Goal: Transaction & Acquisition: Obtain resource

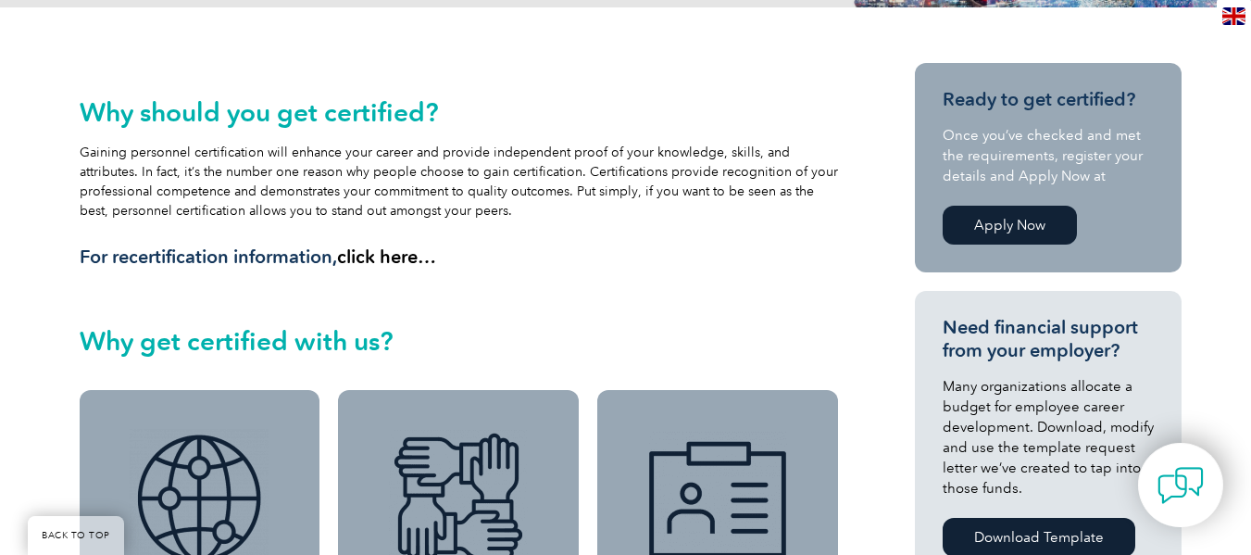
scroll to position [404, 0]
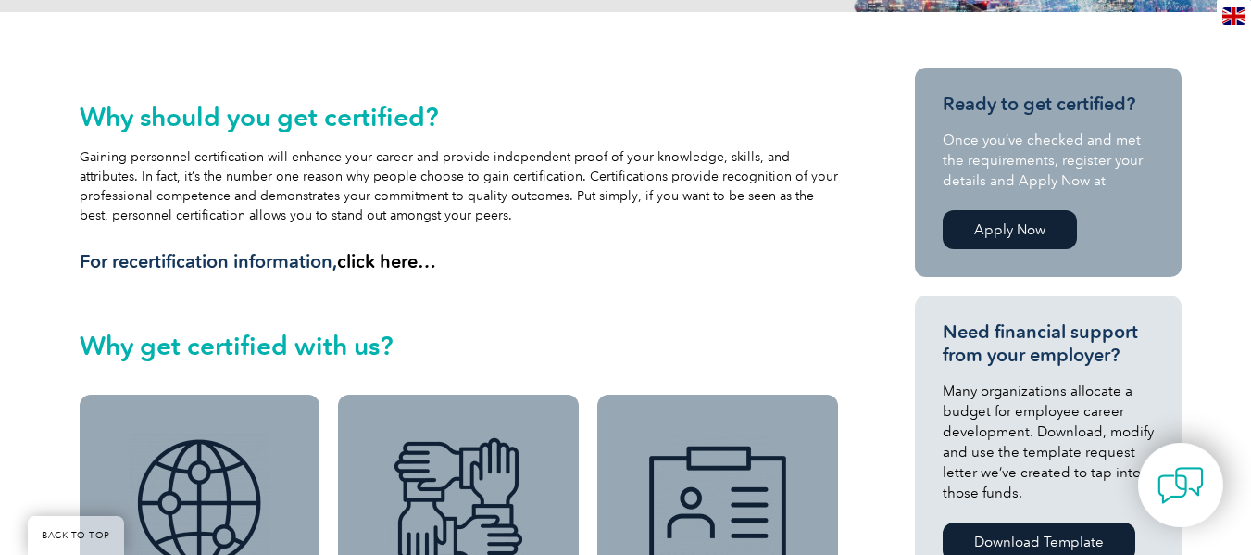
click at [403, 266] on link "click here…" at bounding box center [386, 261] width 99 height 22
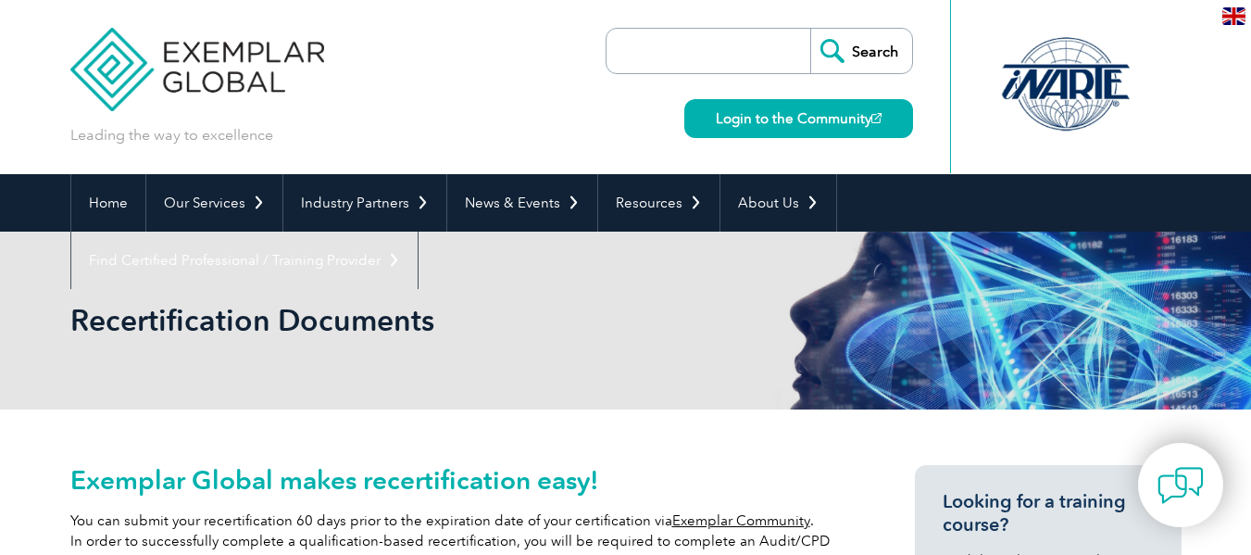
click at [474, 58] on div "Leading the way to excellence Search Login to the Community ▼" at bounding box center [626, 87] width 1112 height 174
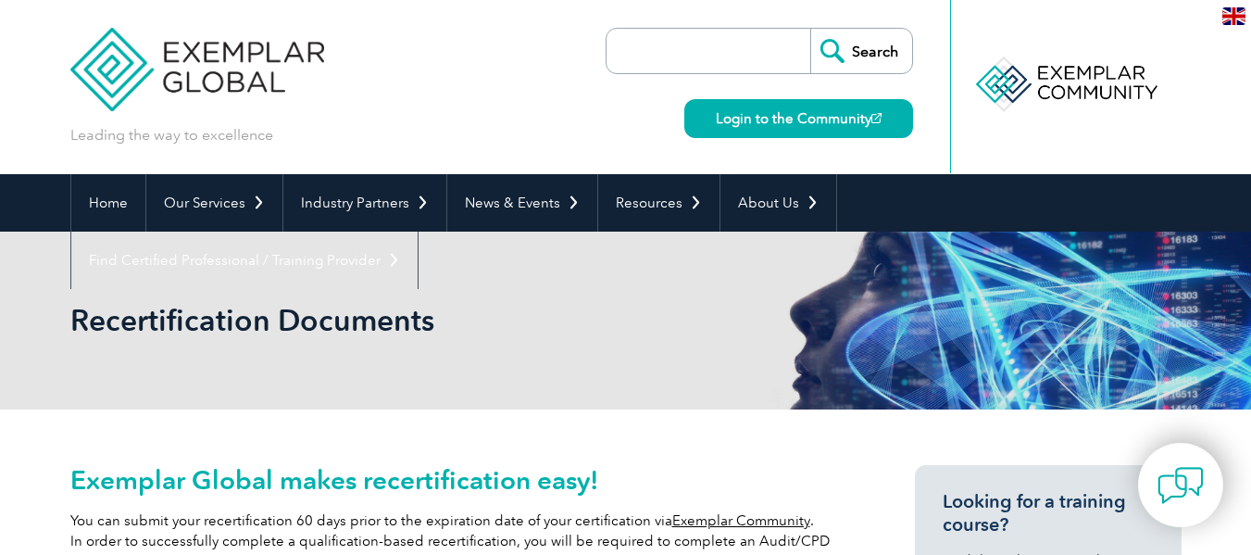
click at [721, 44] on input "search" at bounding box center [713, 51] width 195 height 44
click at [476, 73] on div "Leading the way to excellence Search Login to the Community ▼" at bounding box center [626, 87] width 1112 height 174
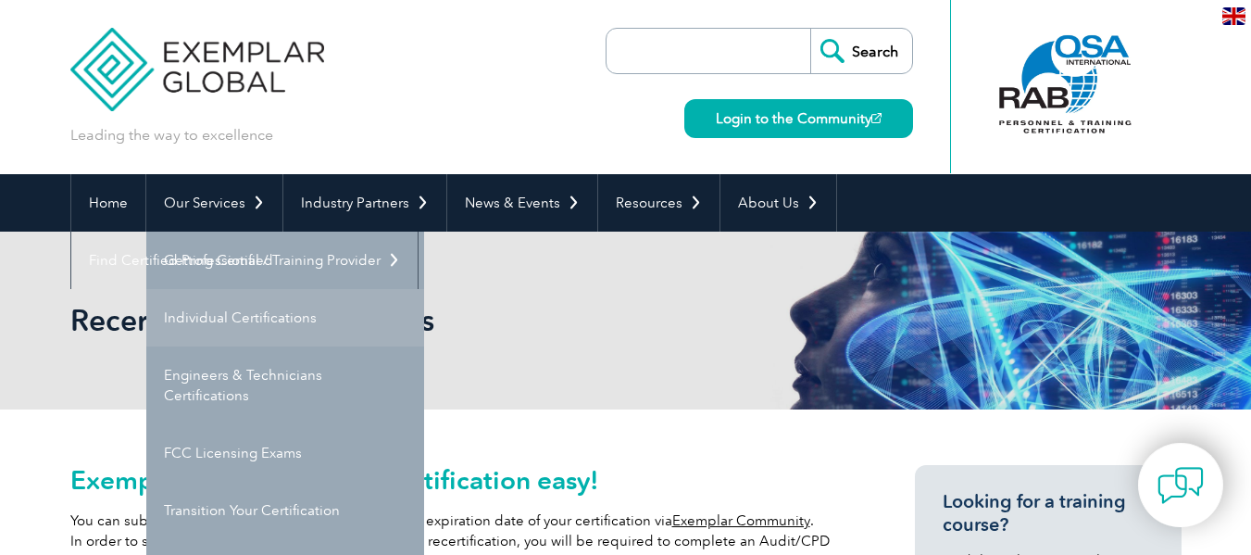
click at [207, 320] on link "Individual Certifications" at bounding box center [285, 317] width 278 height 57
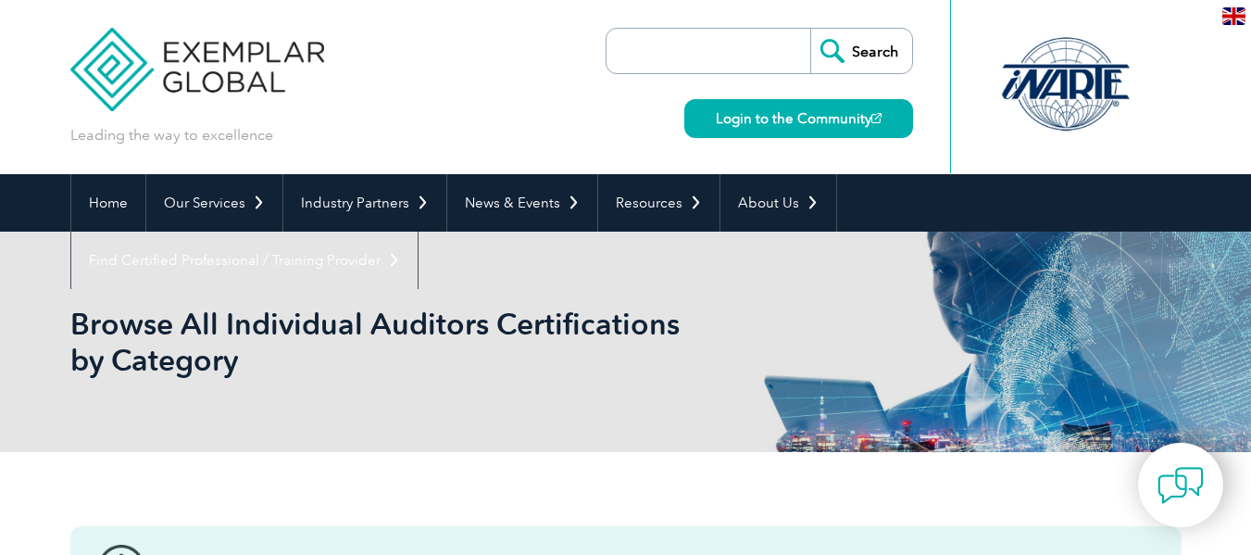
click at [207, 320] on h1 "Browse All Individual Auditors Certifications by Category" at bounding box center [425, 342] width 711 height 72
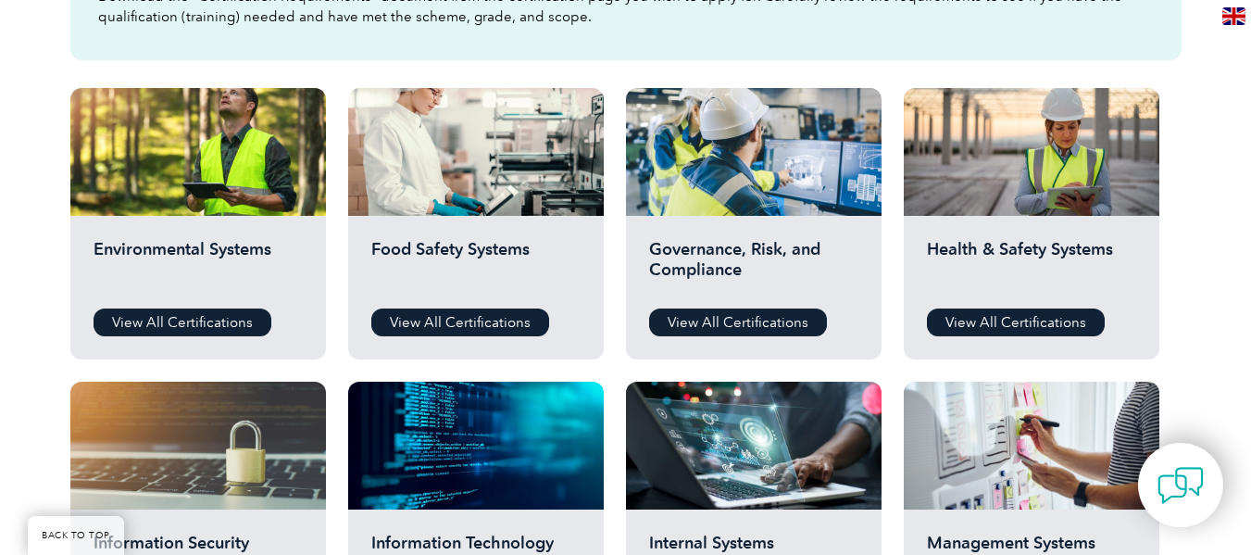
scroll to position [615, 0]
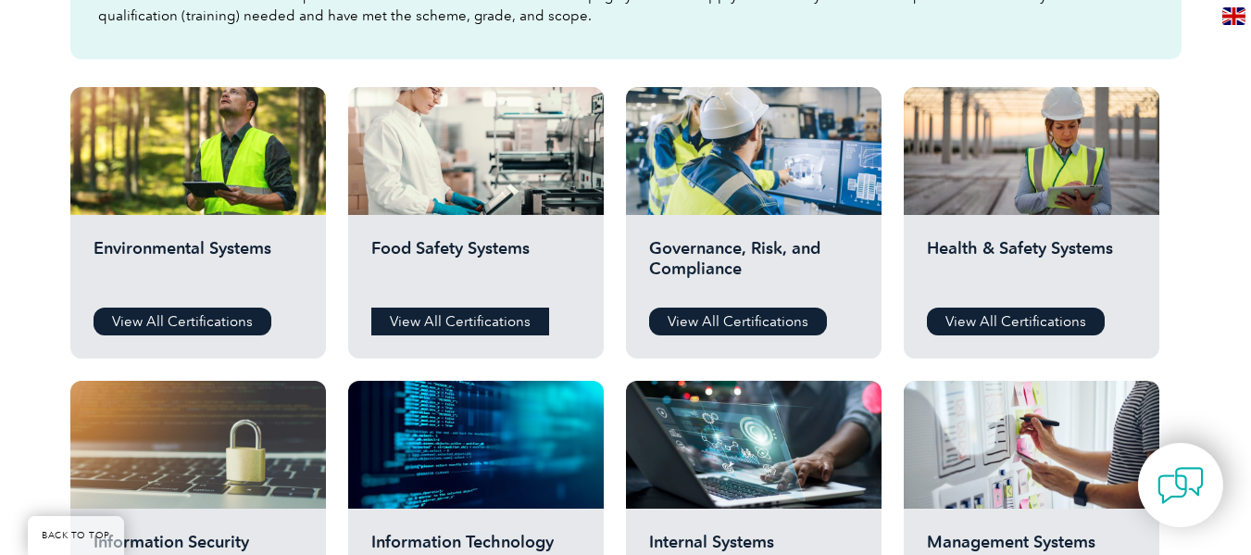
click at [460, 322] on link "View All Certifications" at bounding box center [460, 322] width 178 height 28
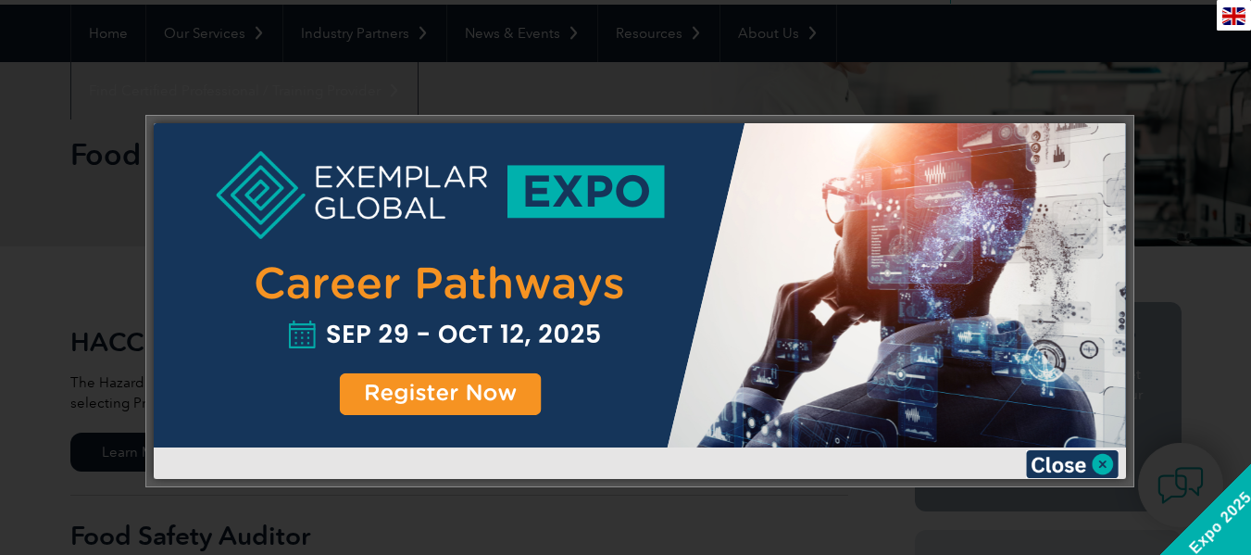
scroll to position [170, 0]
click at [308, 336] on div at bounding box center [640, 285] width 973 height 324
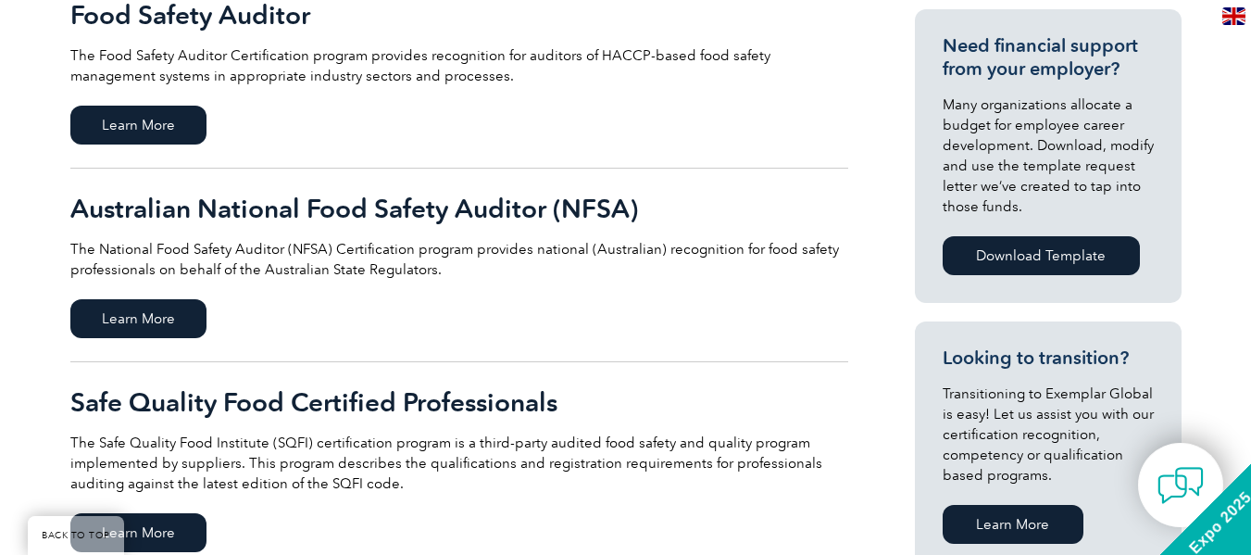
scroll to position [607, 0]
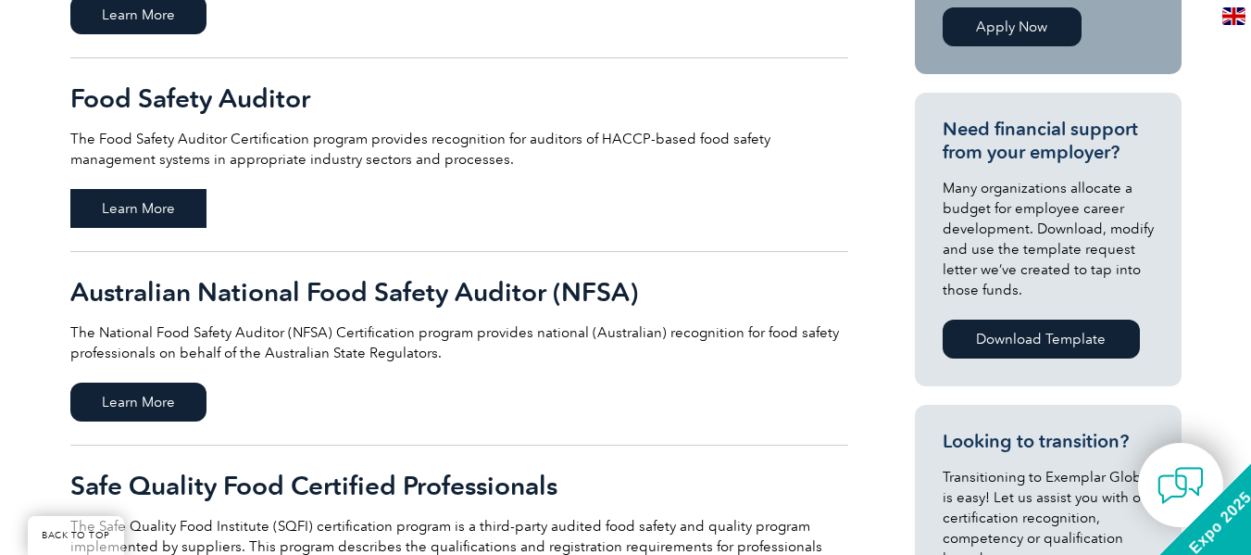
click at [114, 208] on span "Learn More" at bounding box center [138, 208] width 136 height 39
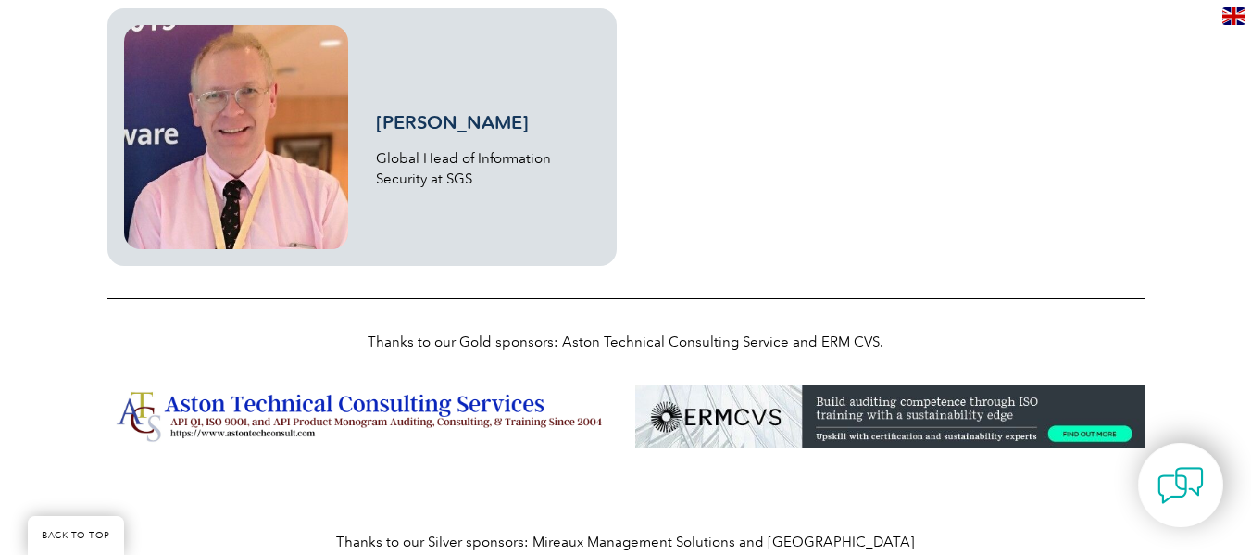
scroll to position [5321, 0]
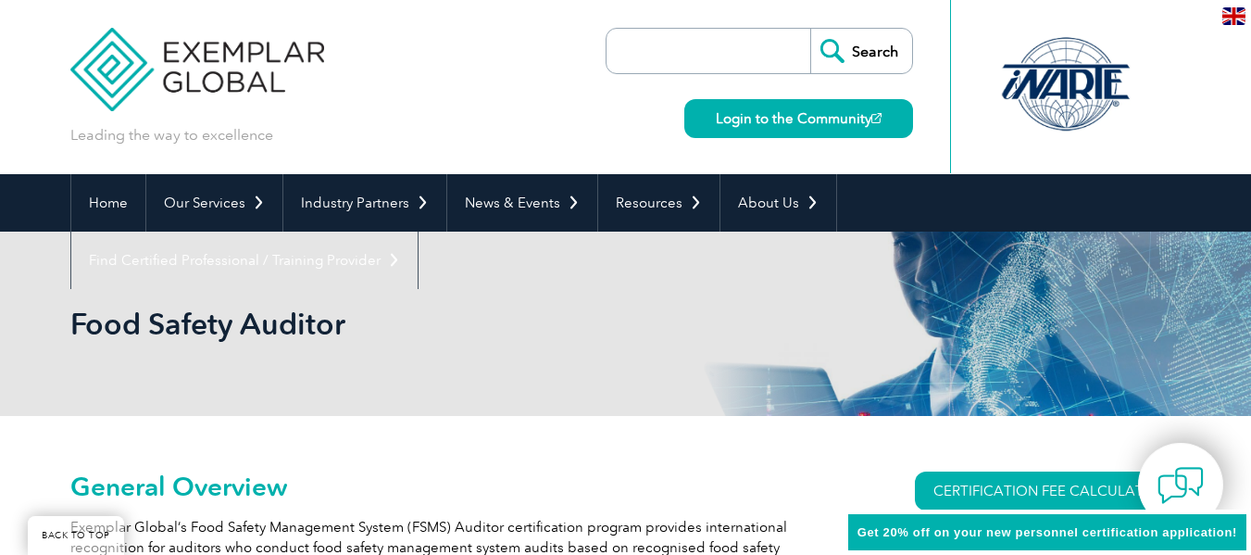
scroll to position [199, 0]
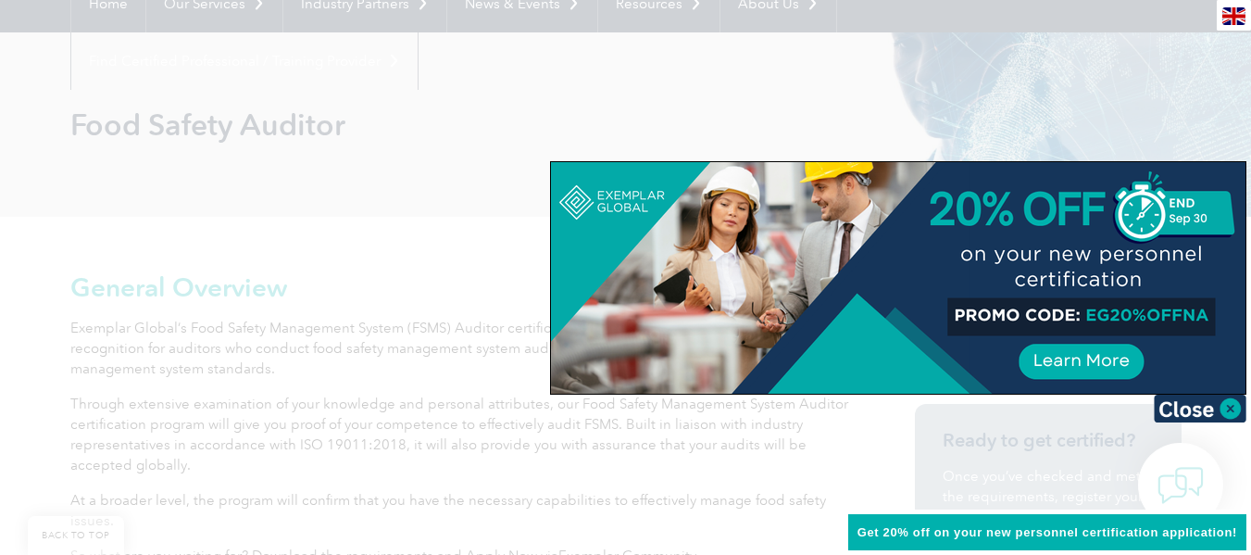
click at [465, 211] on div at bounding box center [625, 277] width 1251 height 555
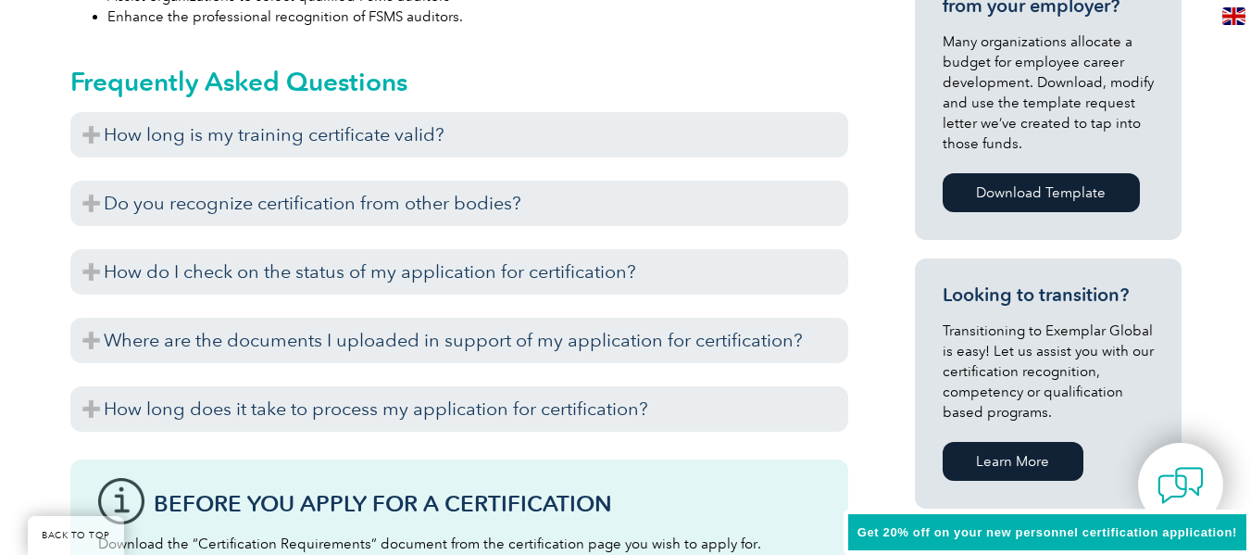
scroll to position [886, 0]
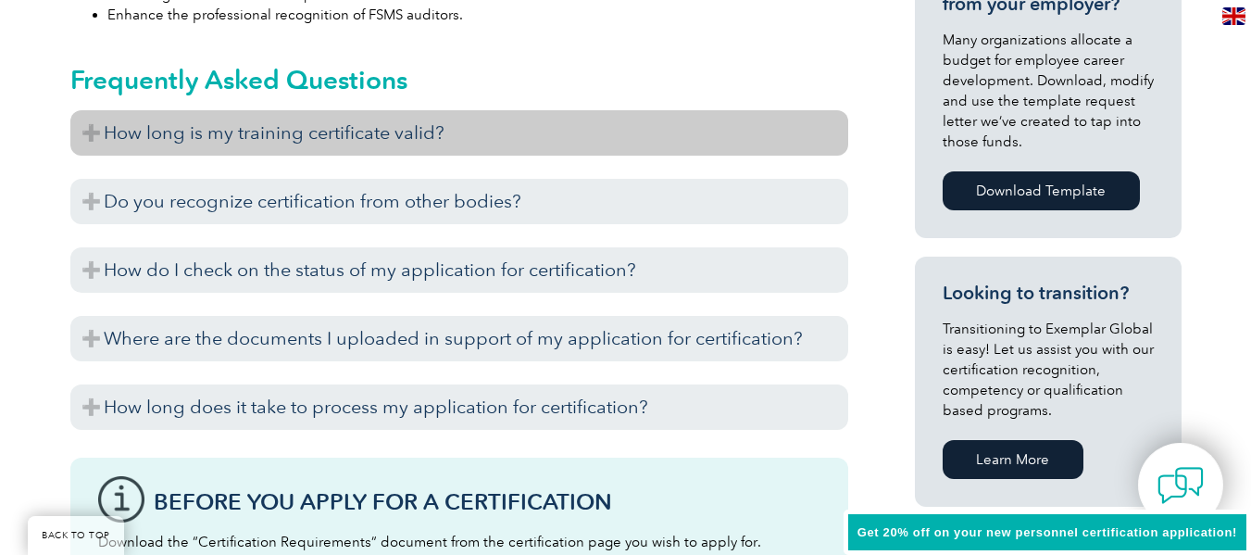
click at [505, 124] on h3 "How long is my training certificate valid?" at bounding box center [459, 132] width 778 height 45
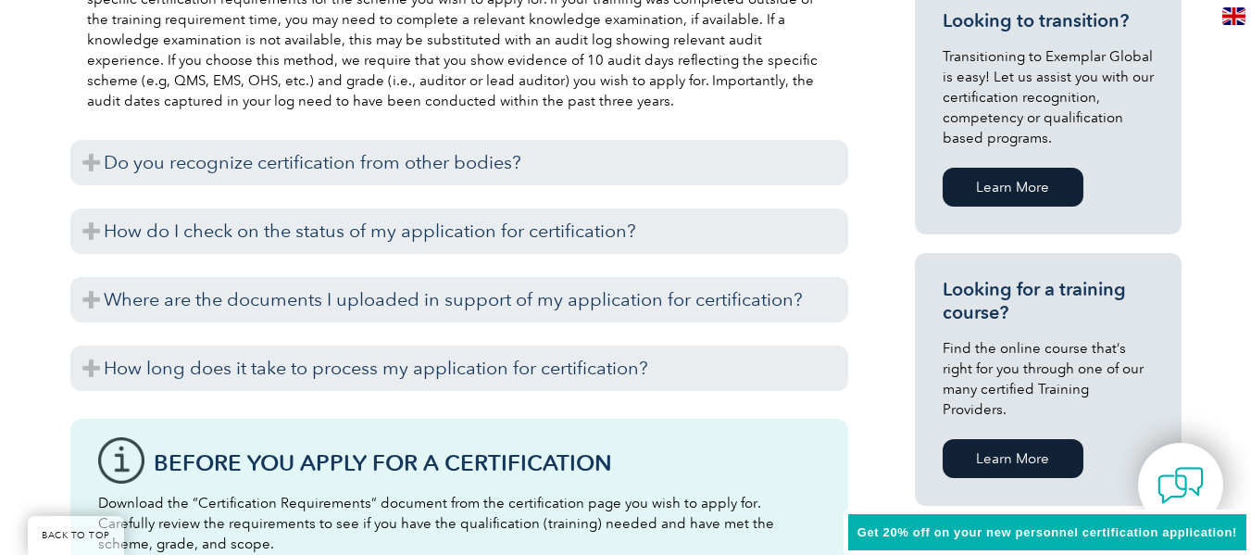
scroll to position [1162, 0]
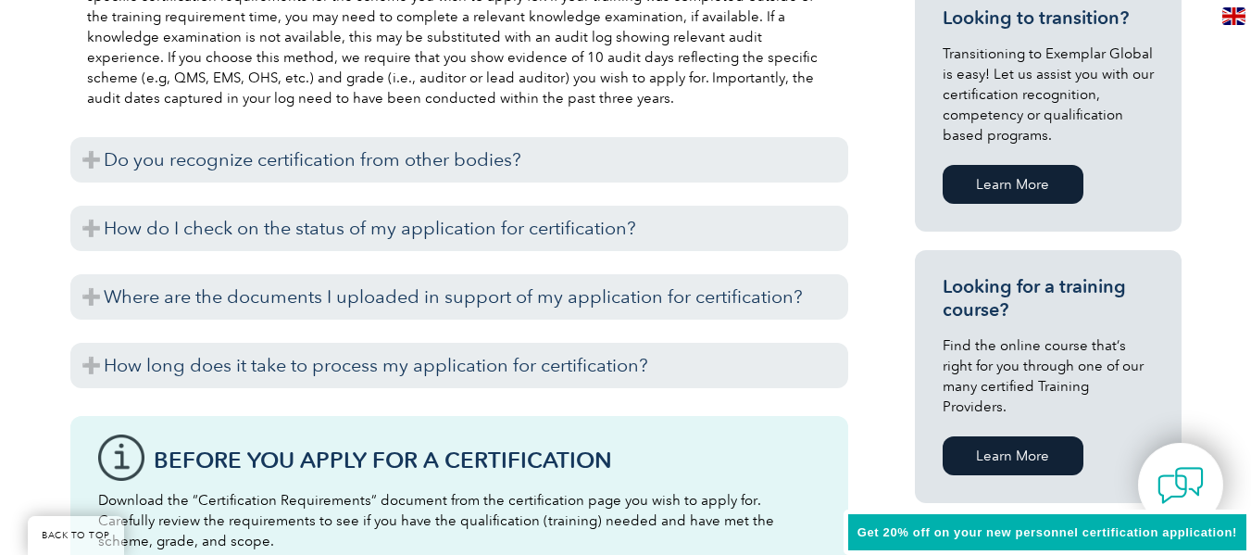
click at [674, 162] on h3 "Do you recognize certification from other bodies?" at bounding box center [459, 159] width 778 height 45
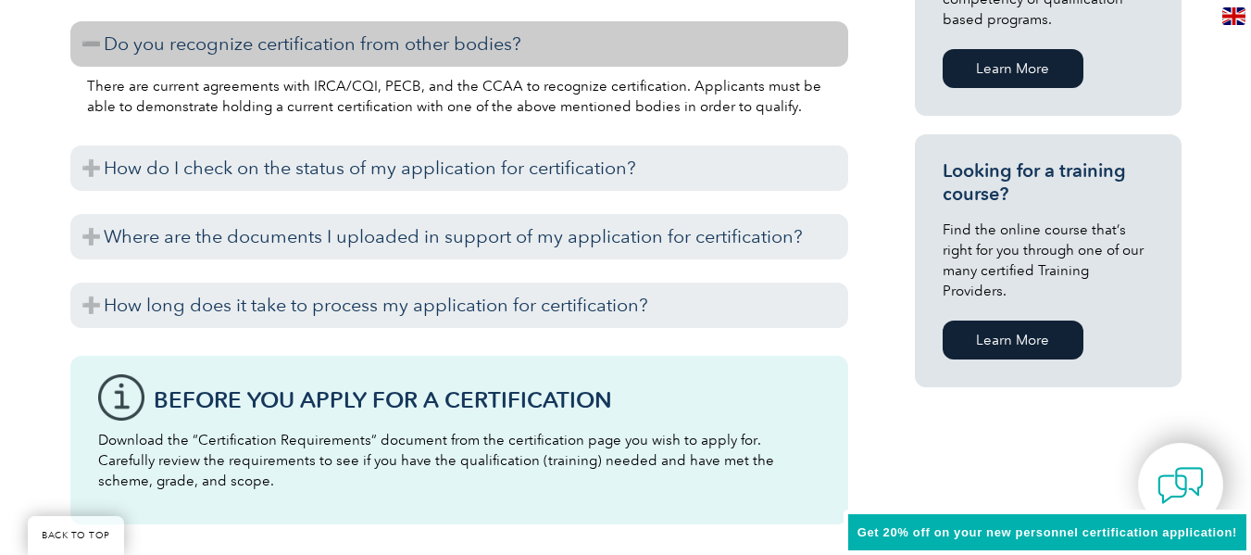
scroll to position [1278, 0]
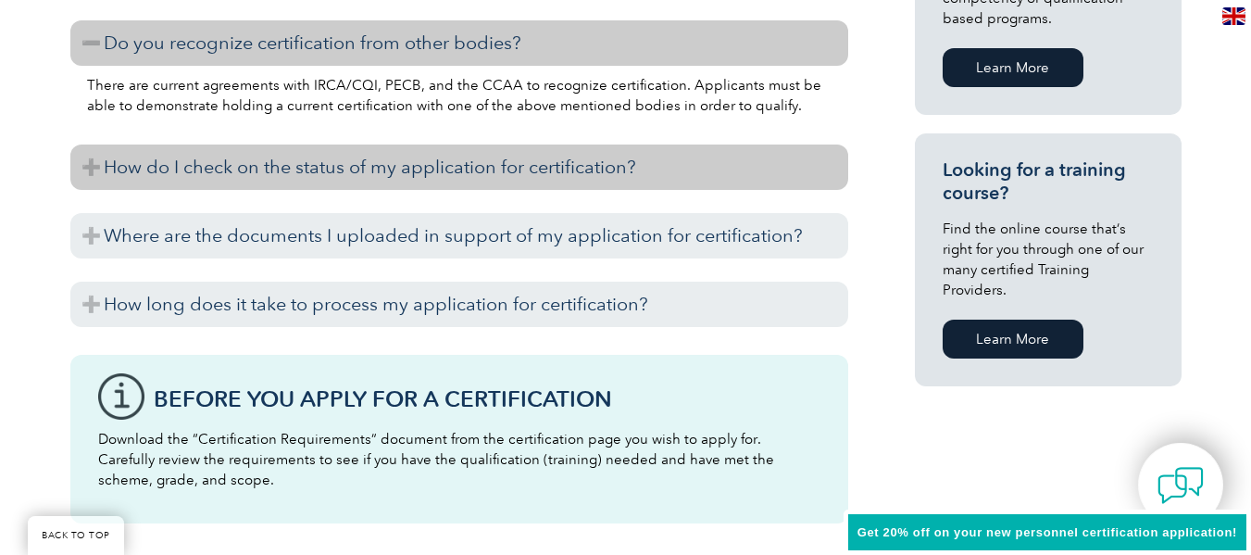
click at [683, 167] on h3 "How do I check on the status of my application for certification?" at bounding box center [459, 166] width 778 height 45
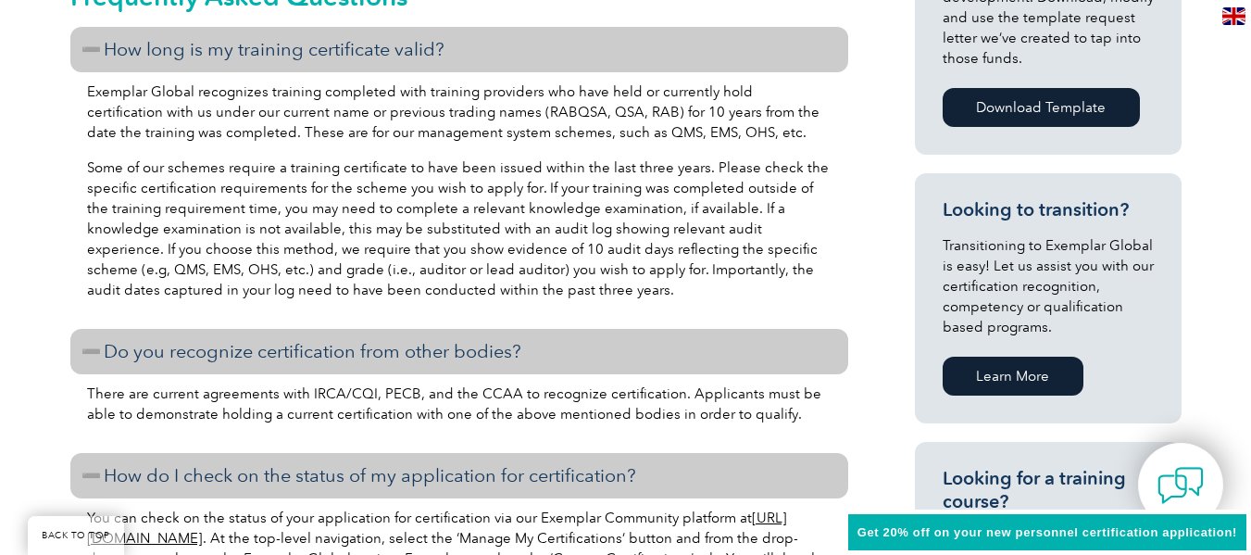
scroll to position [973, 0]
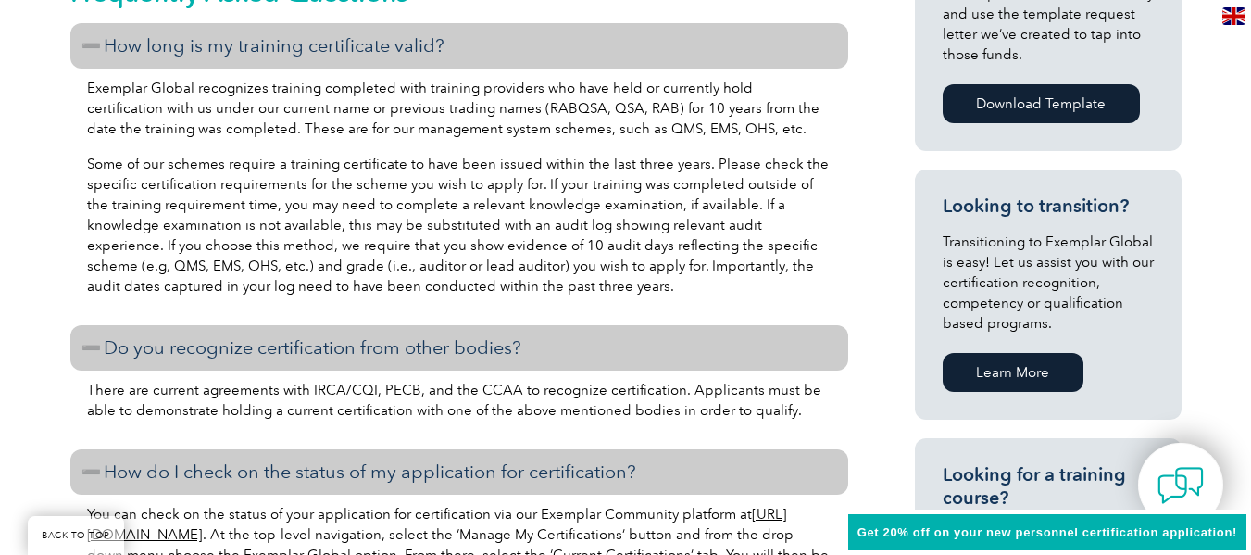
click at [740, 245] on p "Some of our schemes require a training certificate to have been issued within t…" at bounding box center [459, 225] width 745 height 143
click at [736, 269] on p "Some of our schemes require a training certificate to have been issued within t…" at bounding box center [459, 225] width 745 height 143
click at [475, 269] on p "Some of our schemes require a training certificate to have been issued within t…" at bounding box center [459, 225] width 745 height 143
click at [530, 293] on p "Some of our schemes require a training certificate to have been issued within t…" at bounding box center [459, 225] width 745 height 143
click at [674, 258] on p "Some of our schemes require a training certificate to have been issued within t…" at bounding box center [459, 225] width 745 height 143
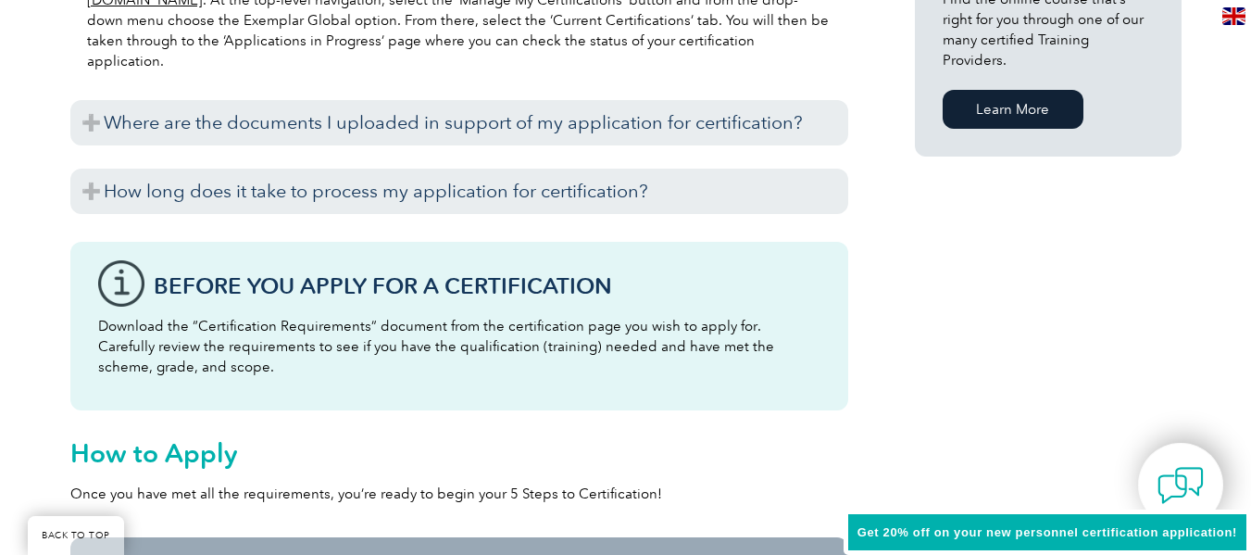
scroll to position [1509, 0]
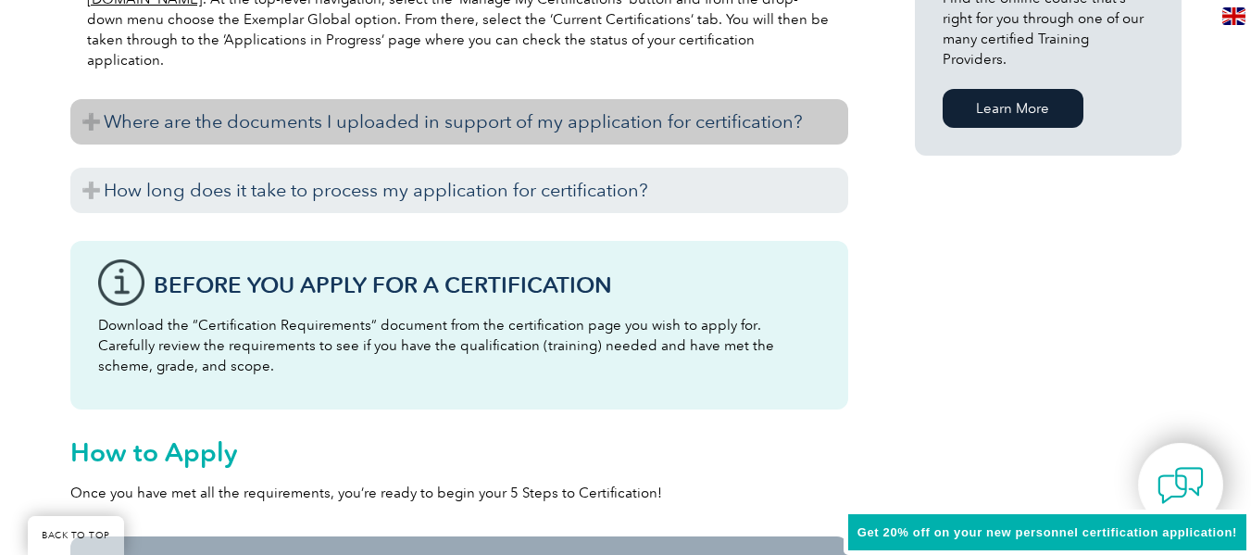
click at [596, 132] on h3 "Where are the documents I uploaded in support of my application for certificati…" at bounding box center [459, 121] width 778 height 45
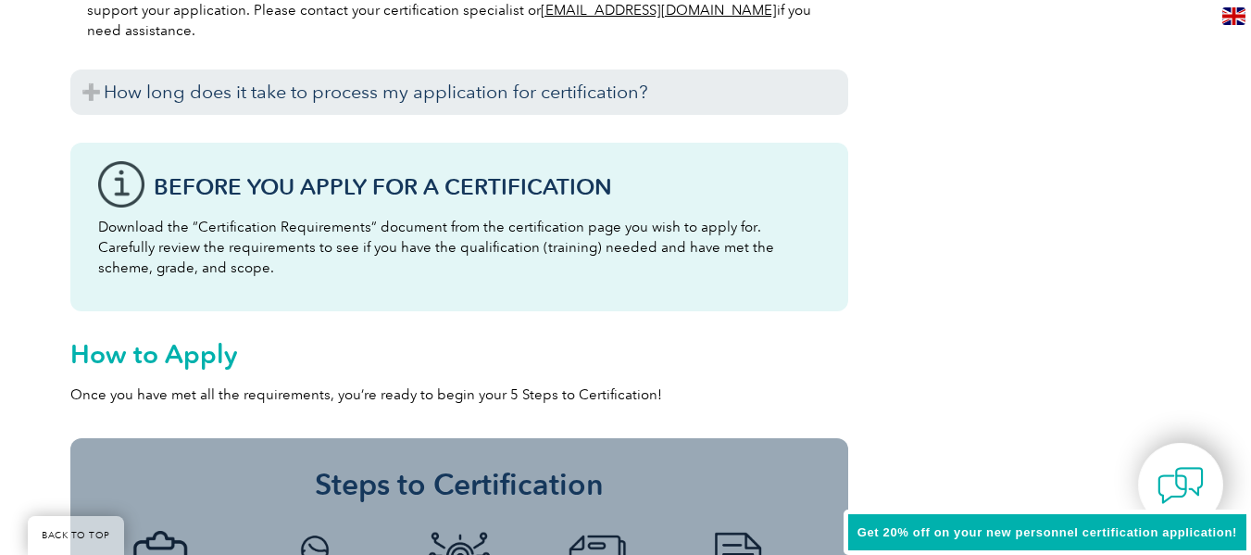
scroll to position [1684, 0]
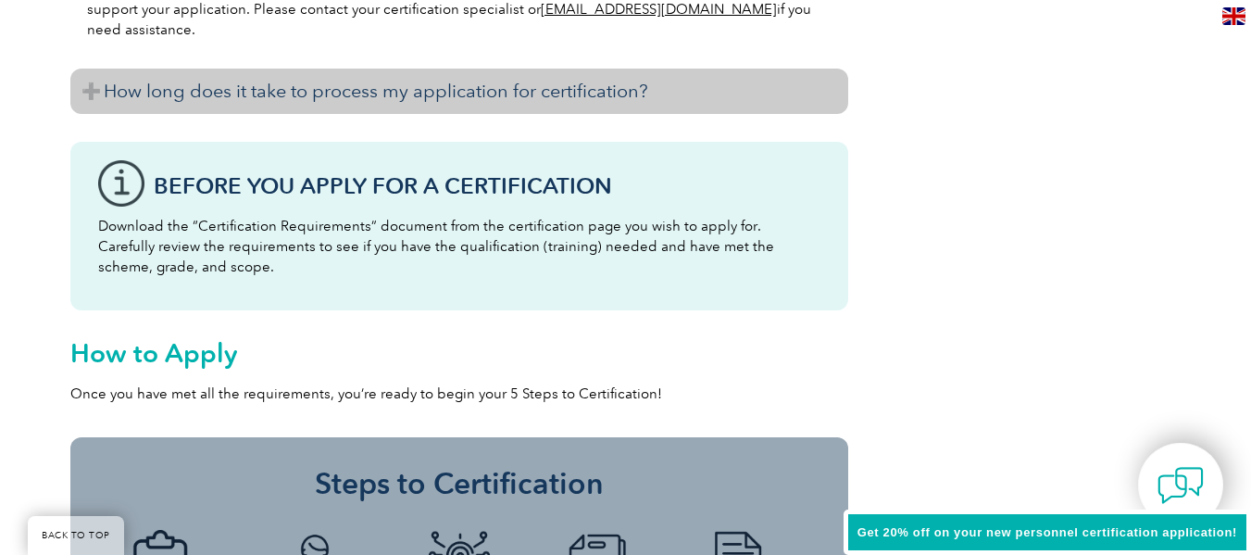
click at [724, 104] on h3 "How long does it take to process my application for certification?" at bounding box center [459, 91] width 778 height 45
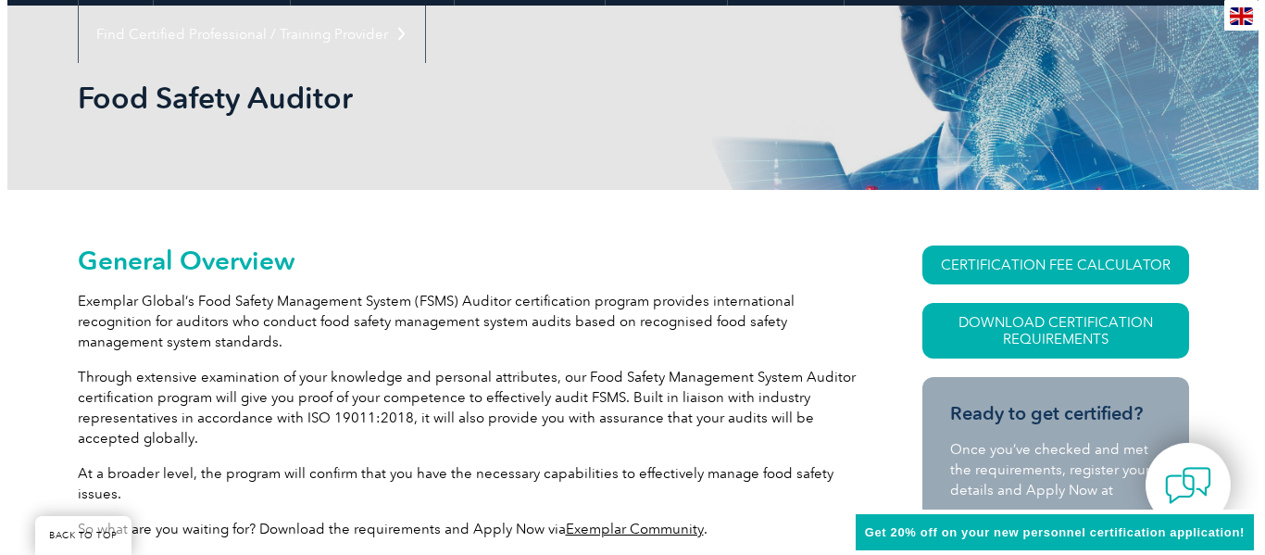
scroll to position [224, 0]
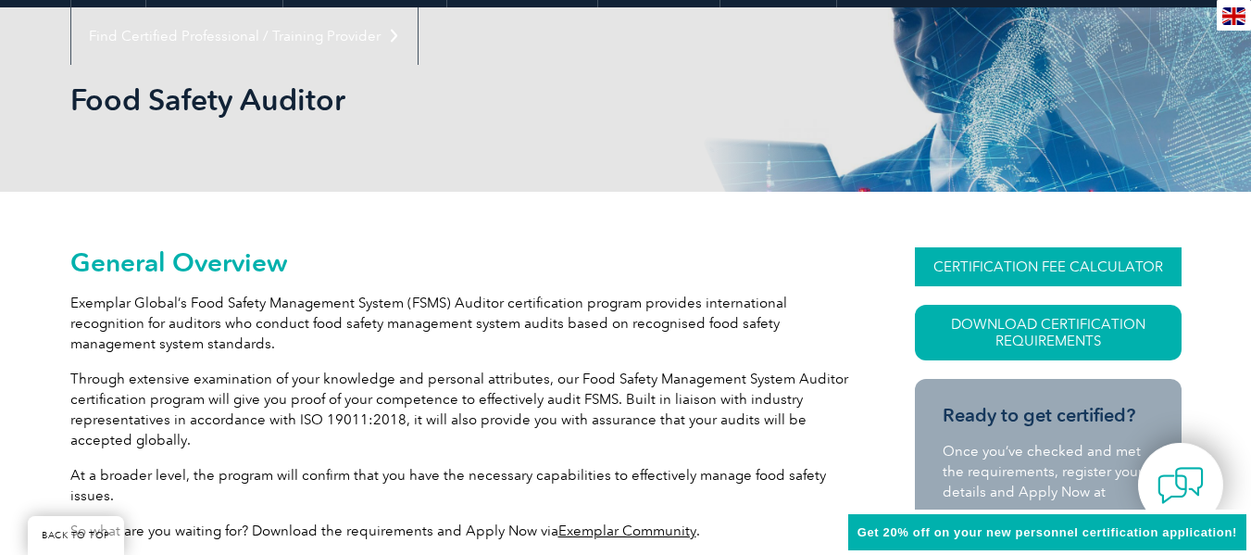
click at [1029, 269] on link "CERTIFICATION FEE CALCULATOR" at bounding box center [1048, 266] width 267 height 39
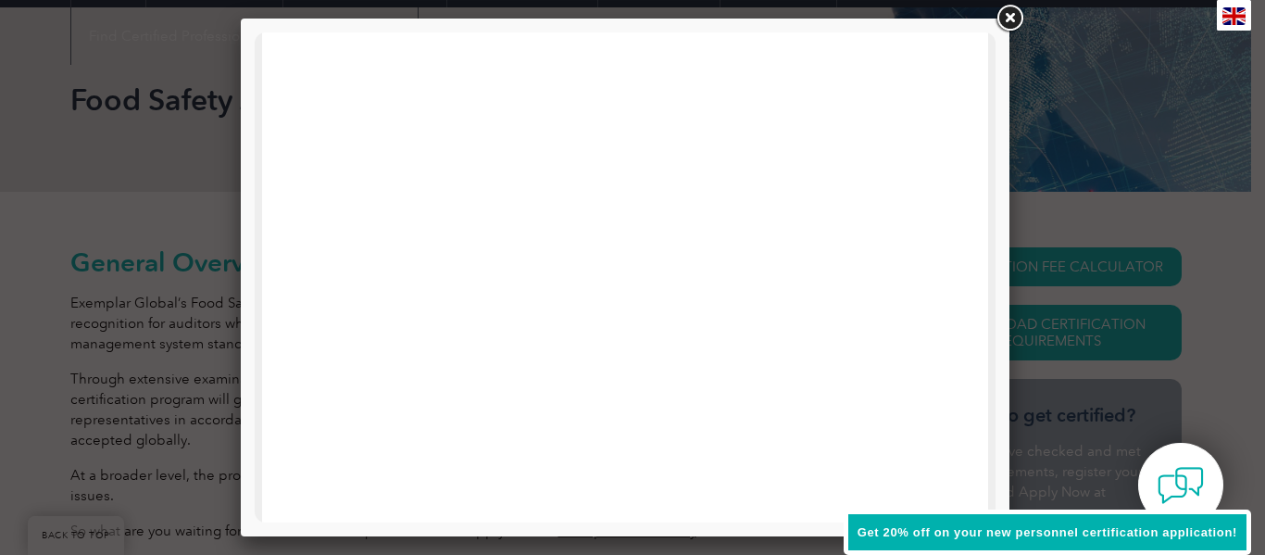
scroll to position [395, 0]
click at [1008, 16] on link at bounding box center [1009, 18] width 33 height 33
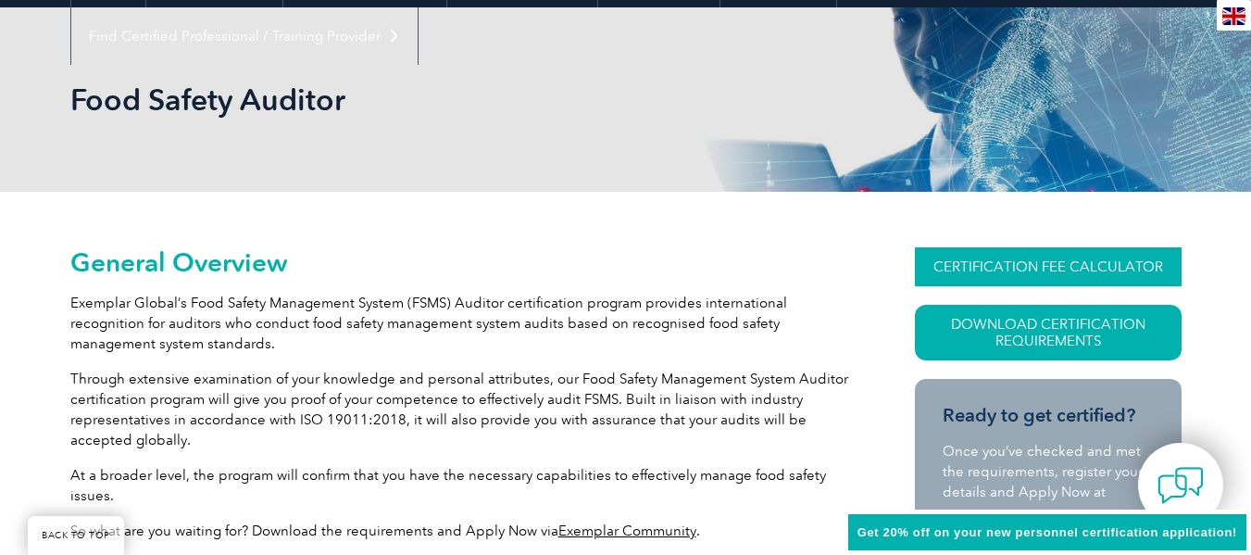
click at [1117, 260] on link "CERTIFICATION FEE CALCULATOR" at bounding box center [1048, 266] width 267 height 39
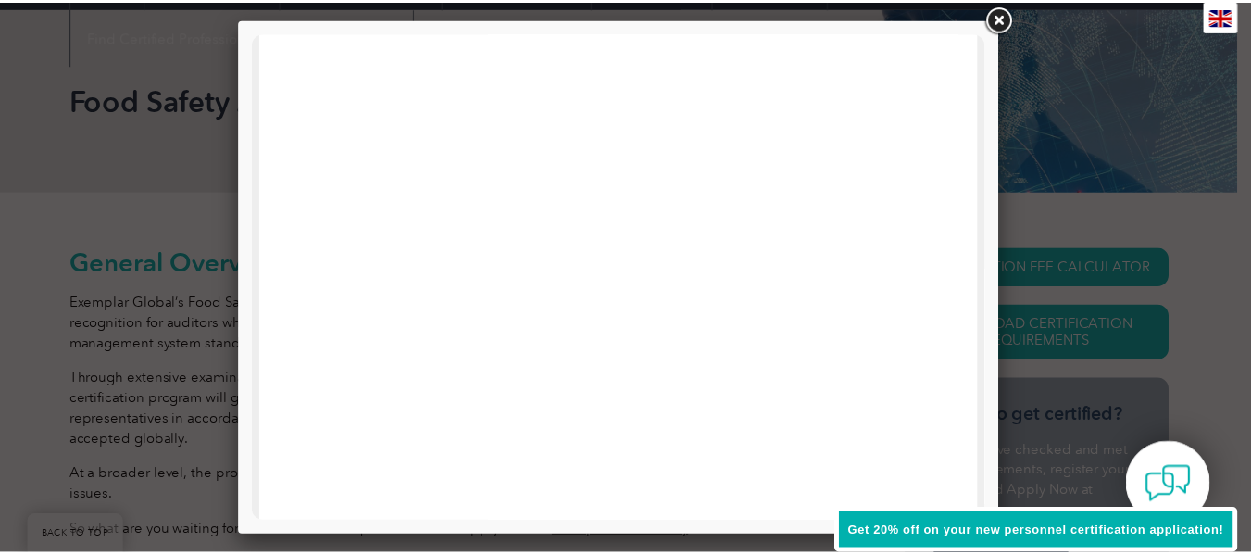
scroll to position [0, 0]
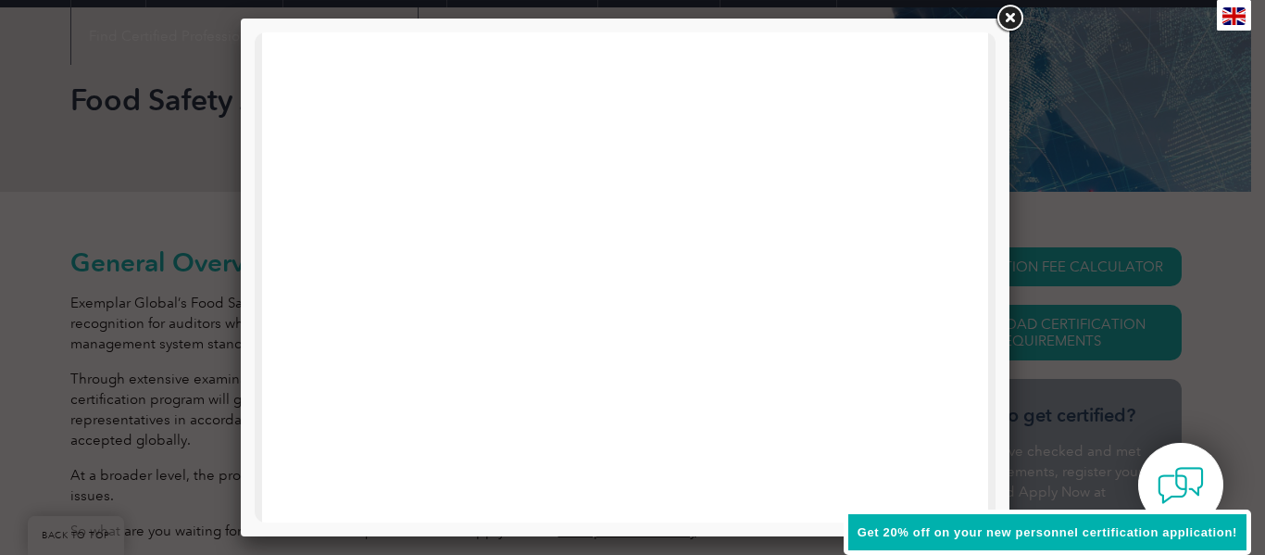
click at [1007, 15] on link at bounding box center [1009, 18] width 33 height 33
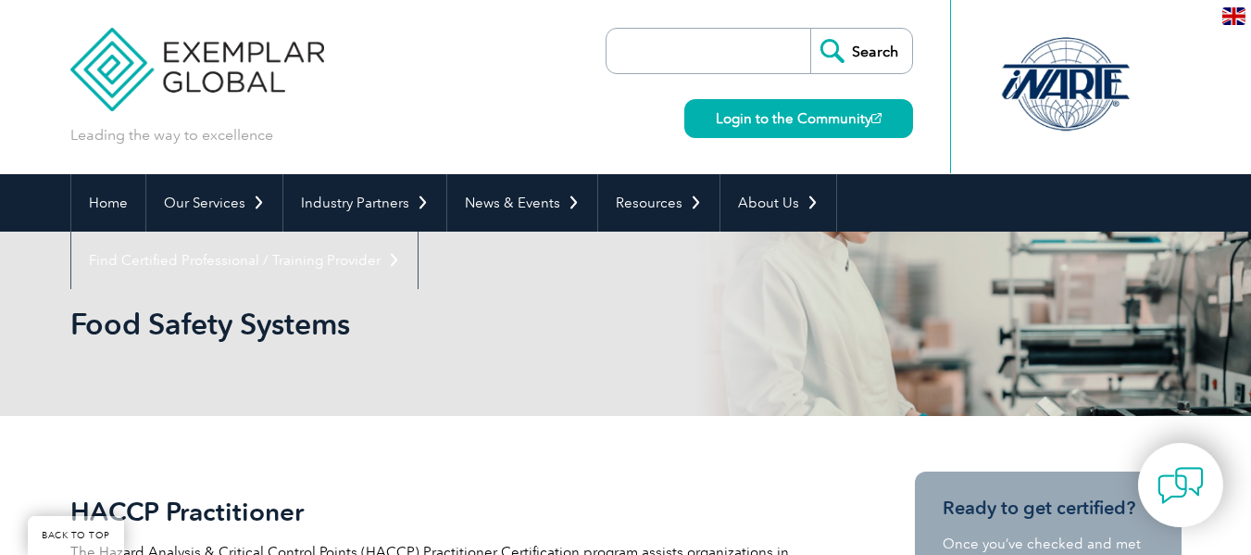
scroll to position [596, 0]
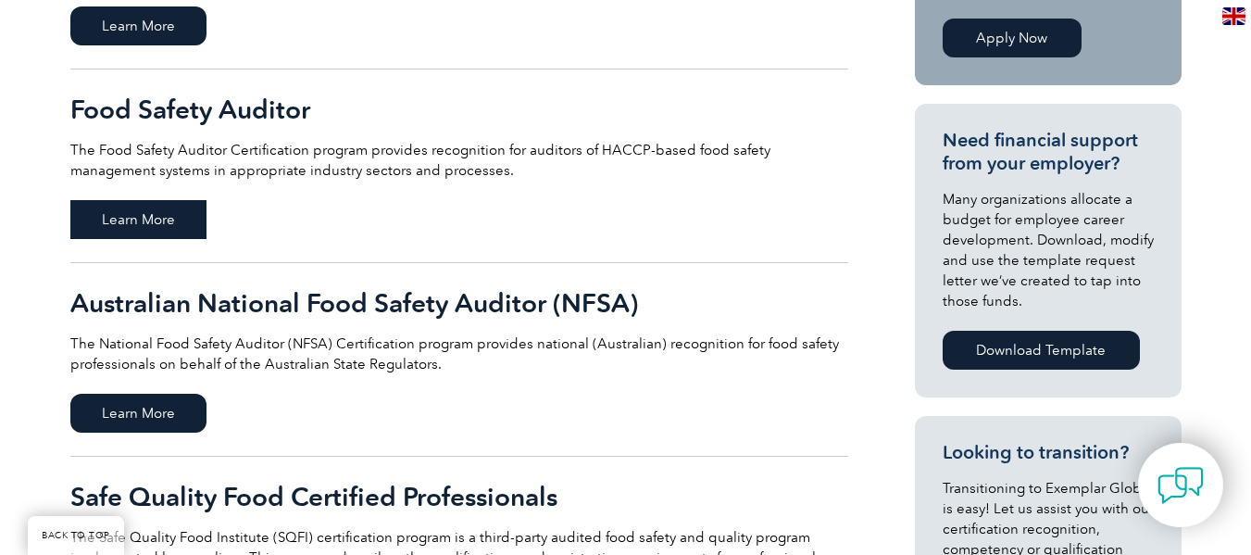
click at [132, 222] on span "Learn More" at bounding box center [138, 219] width 136 height 39
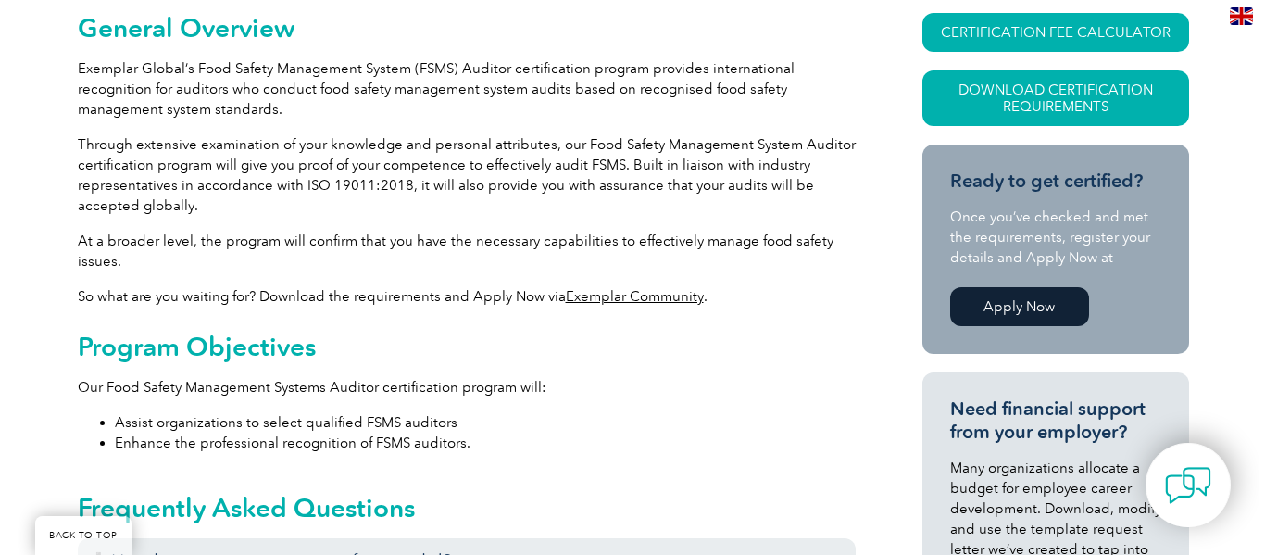
scroll to position [459, 0]
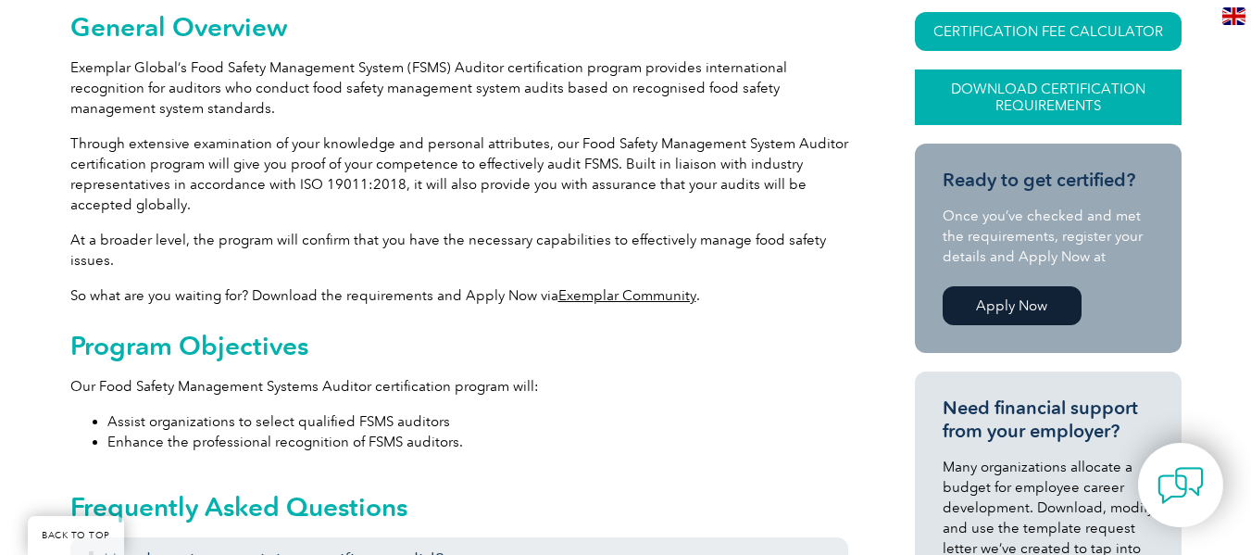
click at [1083, 98] on link "Download Certification Requirements" at bounding box center [1048, 97] width 267 height 56
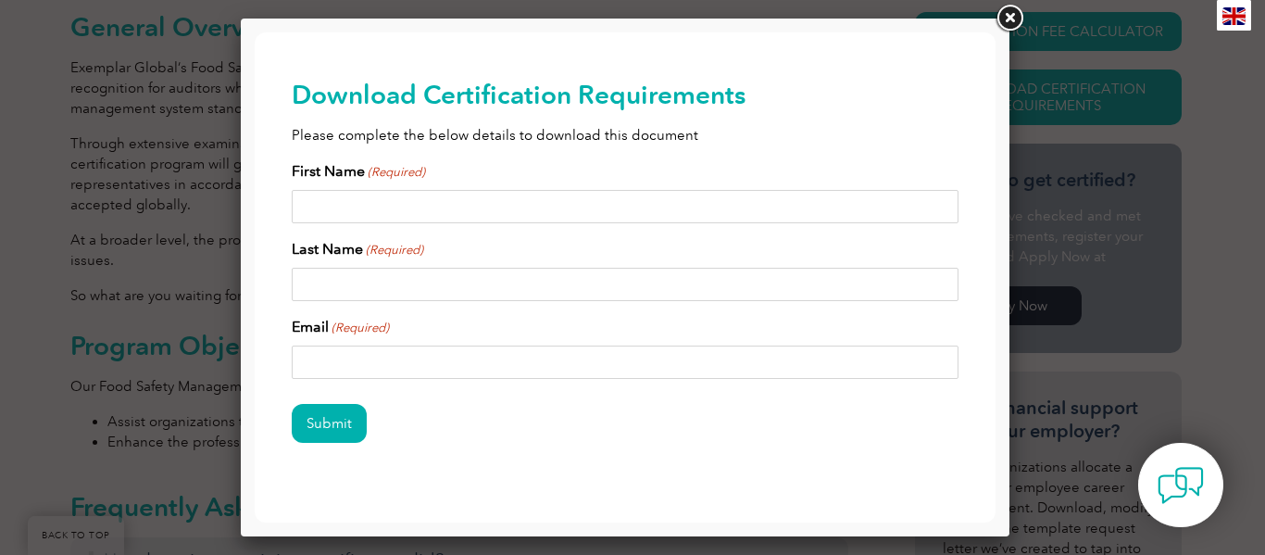
scroll to position [6, 0]
click at [473, 204] on input "First Name (Required)" at bounding box center [625, 208] width 667 height 33
type input "Katia"
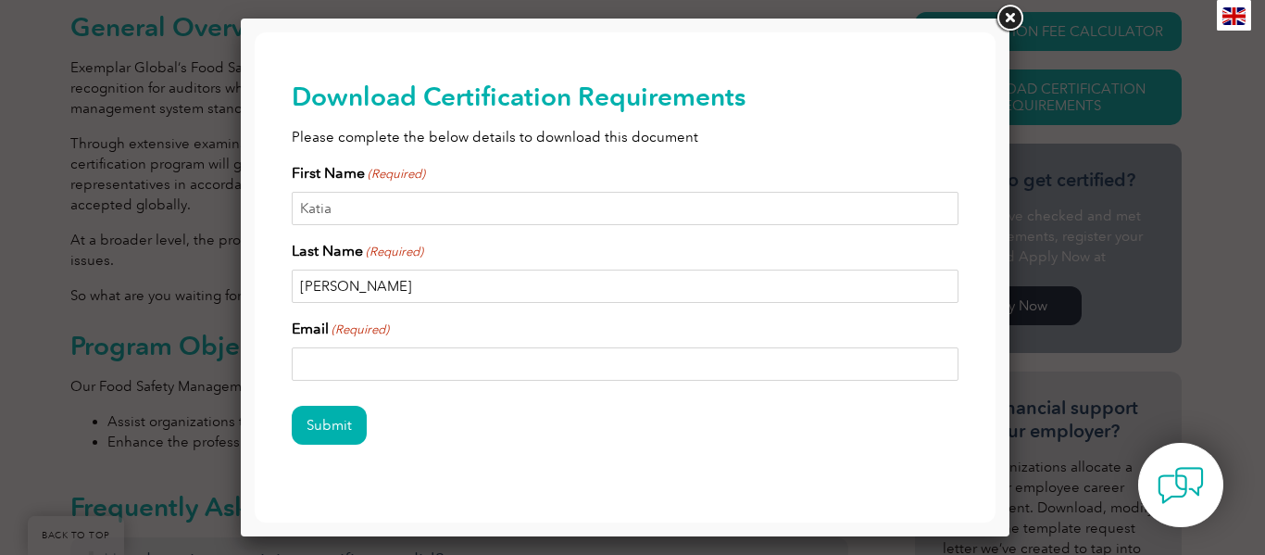
type input "Acevedo"
type input "kacevedog@gmail.com"
click at [333, 431] on input "Submit" at bounding box center [329, 425] width 75 height 39
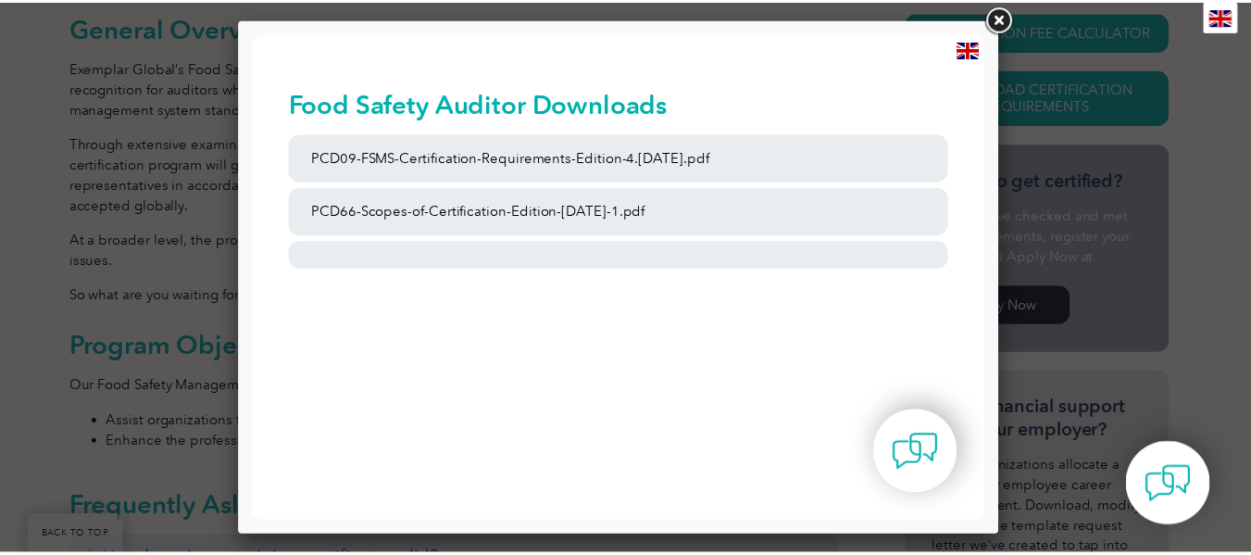
scroll to position [0, 0]
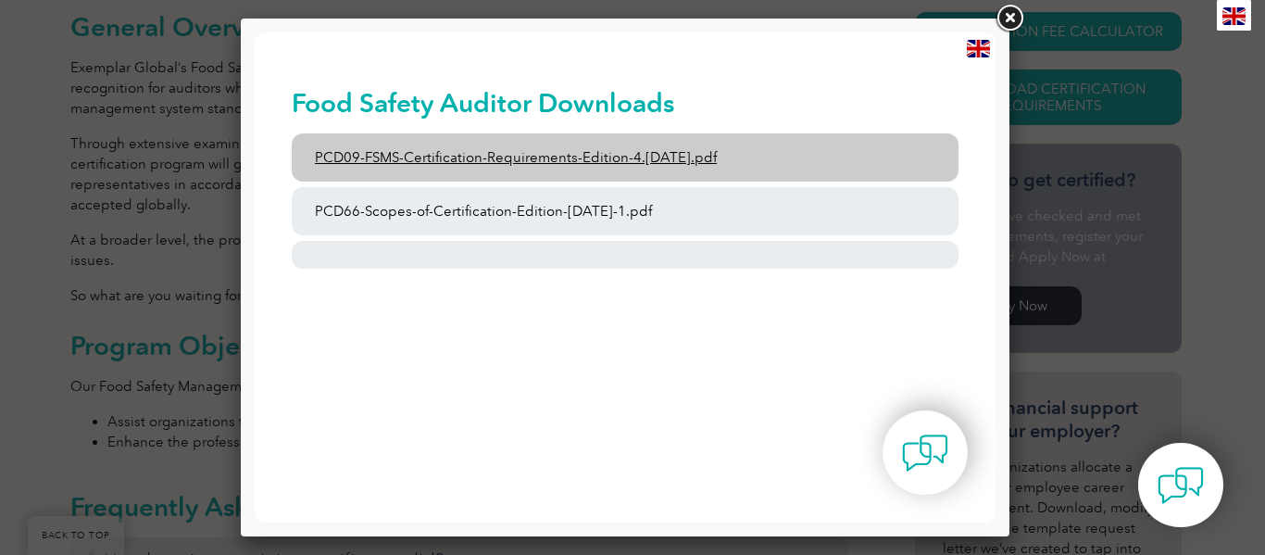
click at [544, 154] on link "PCD09-FSMS-Certification-Requirements-Edition-4.2-March-2023.pdf" at bounding box center [625, 157] width 667 height 48
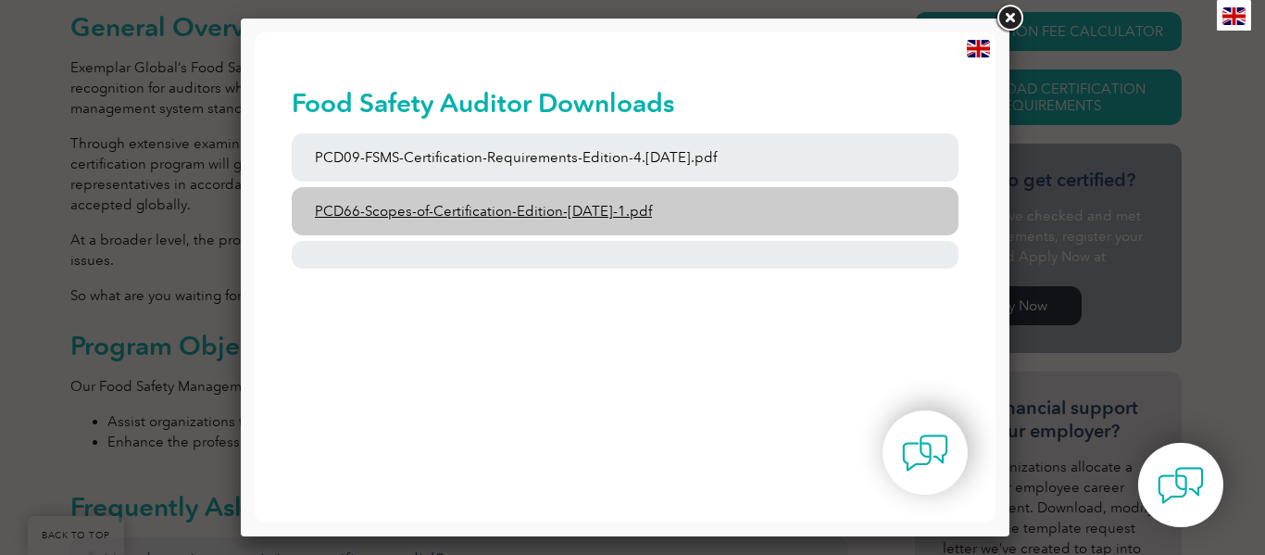
click at [460, 225] on link "PCD66-Scopes-of-Certification-Edition-6-September-2023-1.pdf" at bounding box center [625, 211] width 667 height 48
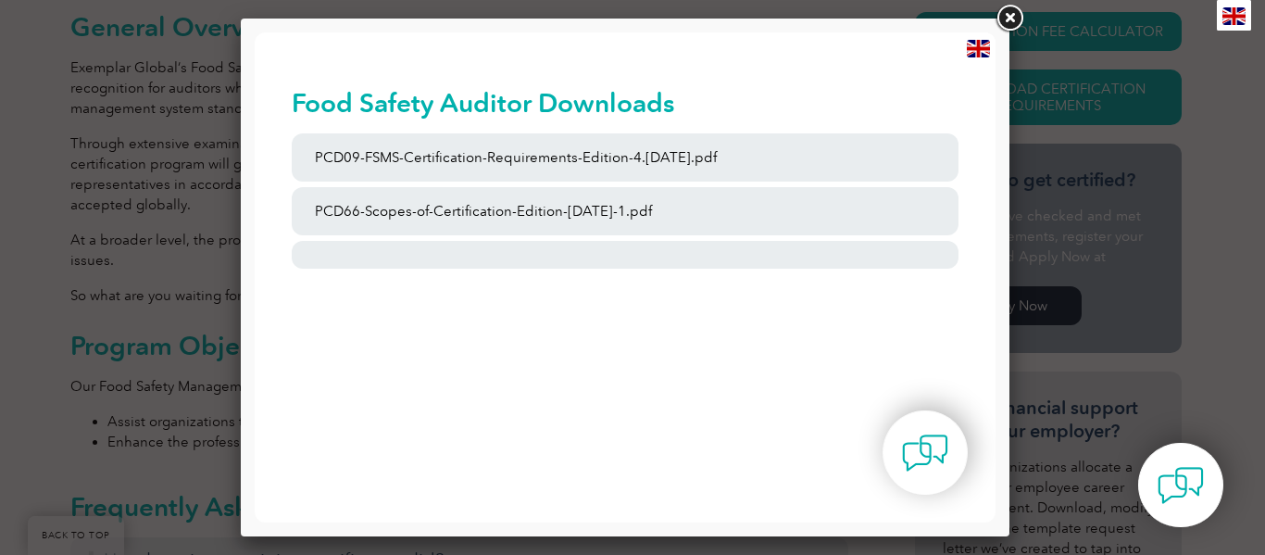
click at [1008, 18] on link at bounding box center [1009, 18] width 33 height 33
